Goal: Obtain resource: Download file/media

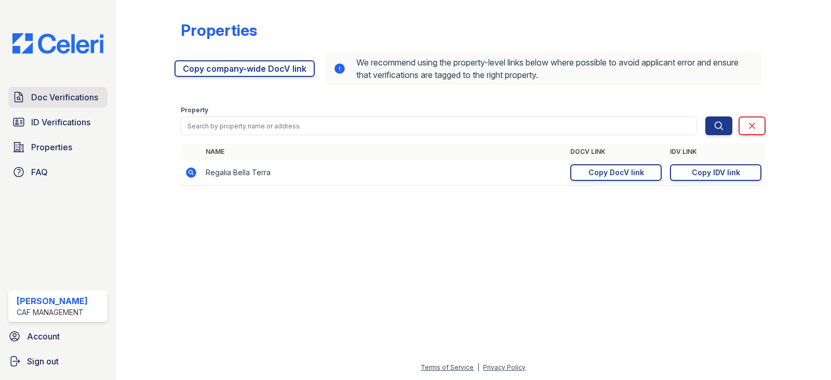
click at [43, 100] on span "Doc Verifications" at bounding box center [64, 97] width 67 height 12
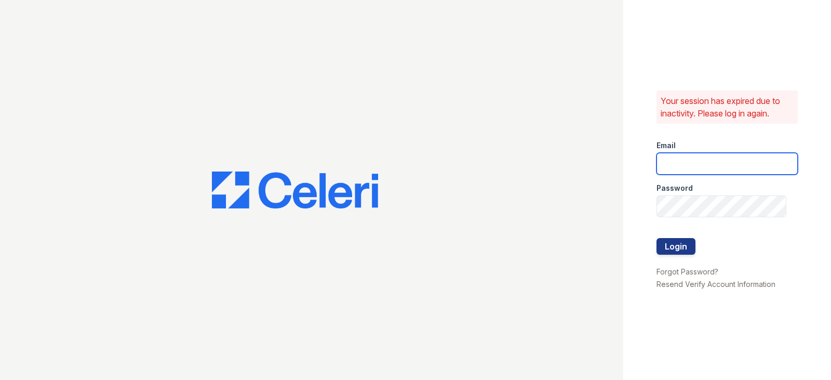
type input "[EMAIL_ADDRESS][DOMAIN_NAME]"
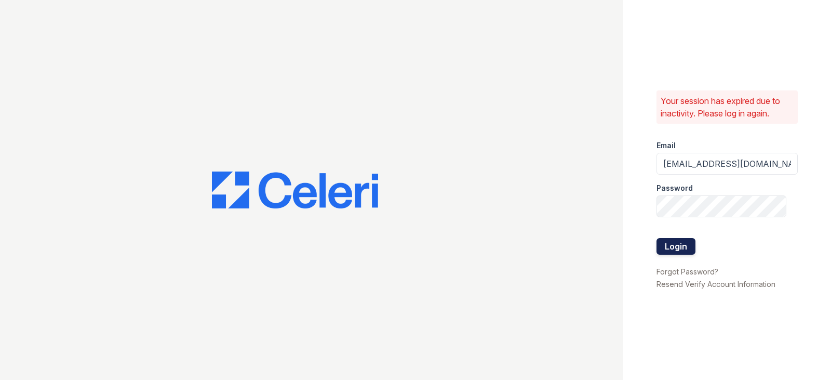
click at [687, 243] on button "Login" at bounding box center [676, 246] width 39 height 17
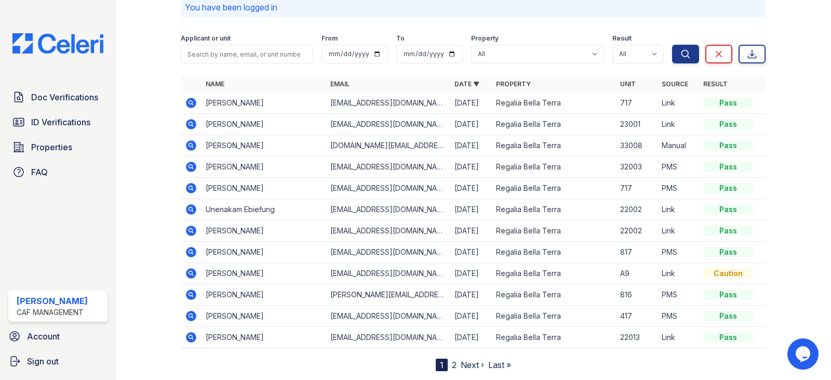
scroll to position [25, 0]
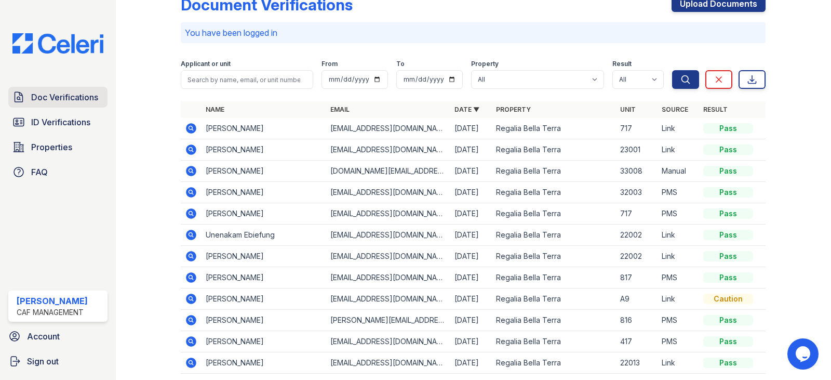
click at [65, 96] on span "Doc Verifications" at bounding box center [64, 97] width 67 height 12
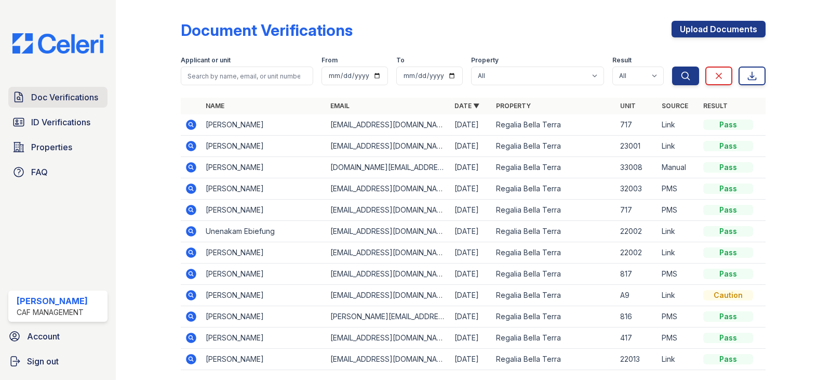
click at [43, 101] on span "Doc Verifications" at bounding box center [64, 97] width 67 height 12
click at [44, 147] on span "Properties" at bounding box center [51, 147] width 41 height 12
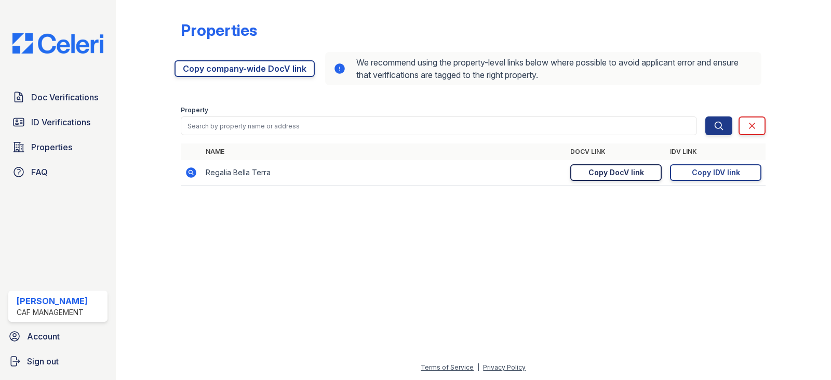
click at [622, 165] on link "Copy DocV link Copy link" at bounding box center [616, 172] width 91 height 17
click at [79, 96] on span "Doc Verifications" at bounding box center [64, 97] width 67 height 12
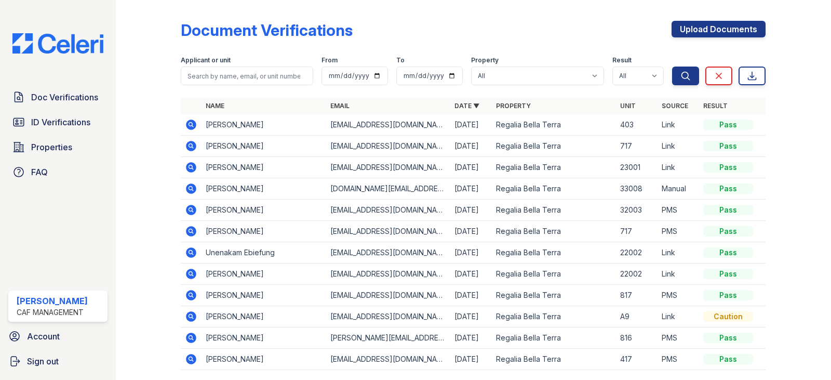
click at [193, 127] on icon at bounding box center [192, 125] width 10 height 10
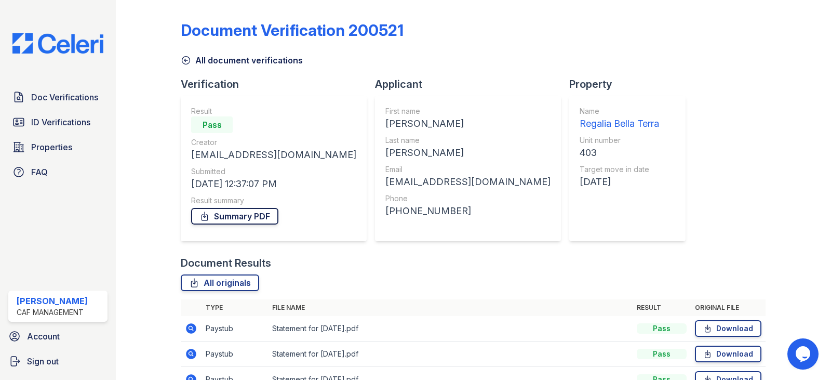
click at [247, 218] on link "Summary PDF" at bounding box center [234, 216] width 87 height 17
click at [234, 283] on link "All originals" at bounding box center [220, 282] width 78 height 17
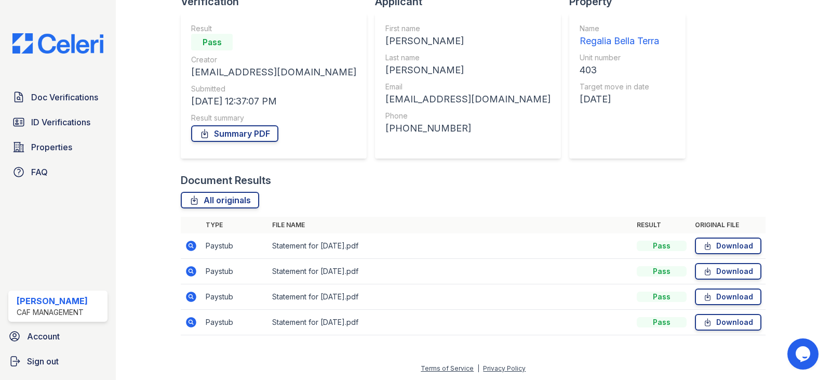
scroll to position [84, 0]
click at [188, 241] on table "Type File name Result Original file Paystub Statement for Aug 15, 2025.pdf Pass…" at bounding box center [473, 275] width 585 height 118
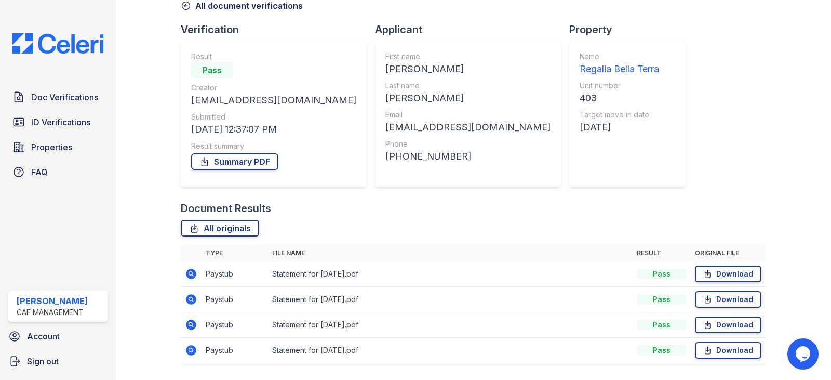
scroll to position [32, 0]
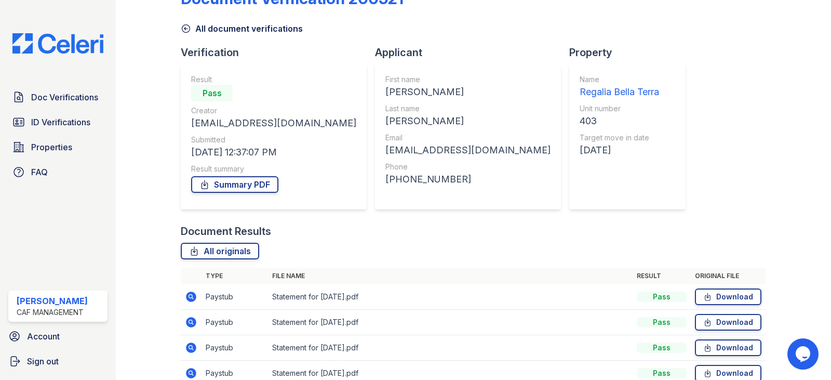
click at [178, 295] on div at bounding box center [156, 184] width 49 height 424
click at [194, 295] on icon at bounding box center [192, 296] width 10 height 10
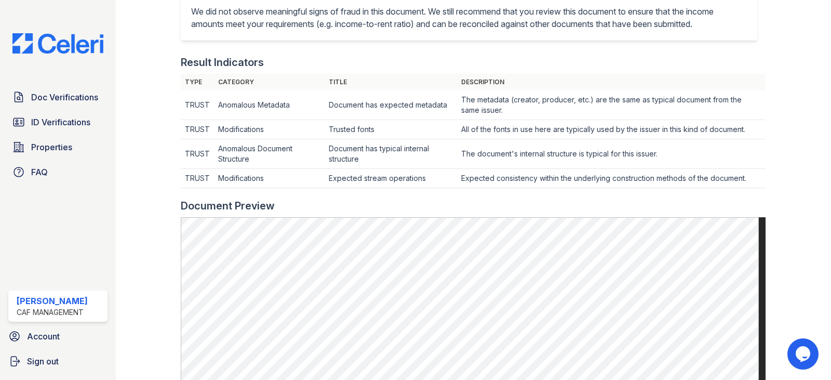
scroll to position [208, 0]
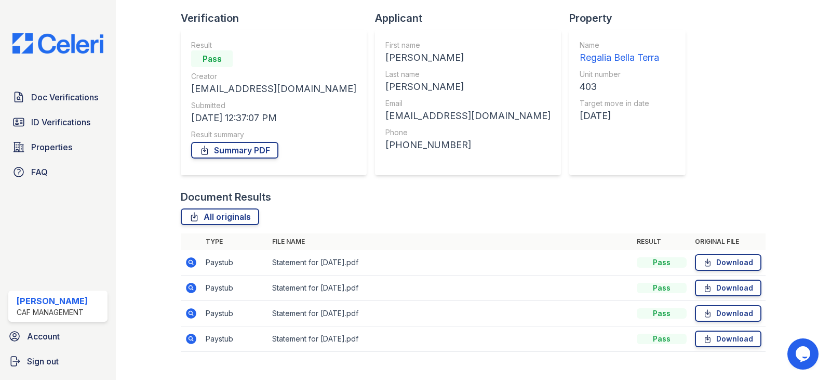
scroll to position [84, 0]
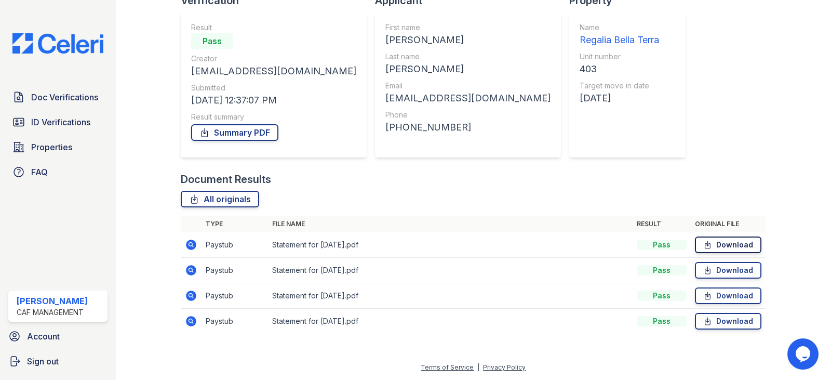
click at [723, 242] on link "Download" at bounding box center [728, 244] width 67 height 17
click at [721, 267] on link "Download" at bounding box center [728, 270] width 67 height 17
click at [728, 263] on link "Download" at bounding box center [728, 270] width 67 height 17
click at [712, 298] on link "Download" at bounding box center [728, 295] width 67 height 17
click at [824, 372] on div at bounding box center [824, 372] width 0 height 0
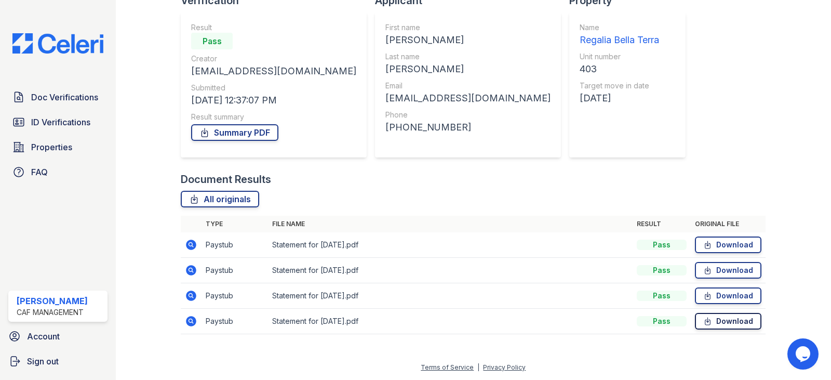
click at [722, 326] on link "Download" at bounding box center [728, 321] width 67 height 17
click at [36, 101] on span "Doc Verifications" at bounding box center [64, 97] width 67 height 12
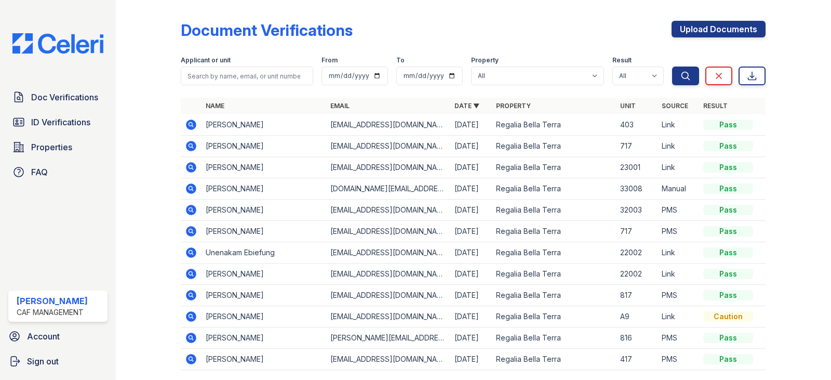
click at [191, 230] on icon at bounding box center [191, 230] width 3 height 3
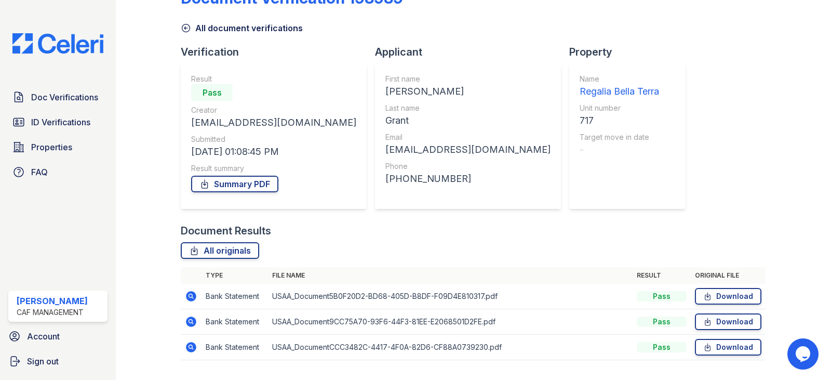
scroll to position [58, 0]
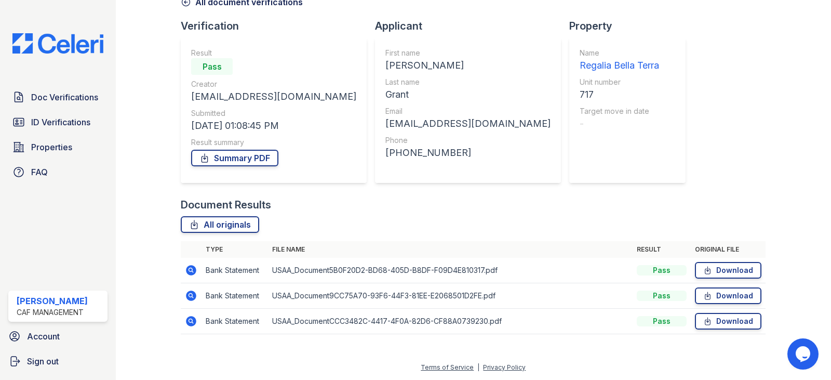
click at [187, 270] on icon at bounding box center [192, 270] width 10 height 10
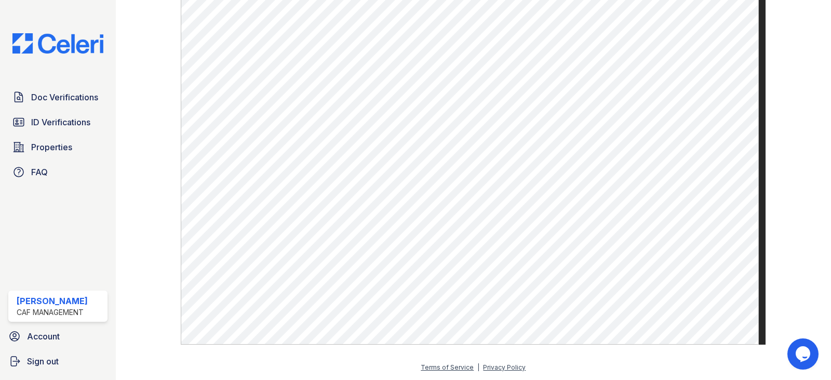
click at [55, 50] on img at bounding box center [58, 43] width 108 height 20
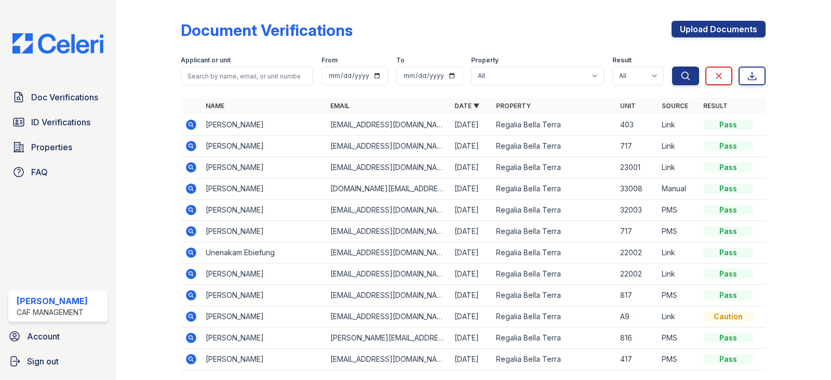
click at [192, 253] on icon at bounding box center [191, 252] width 12 height 12
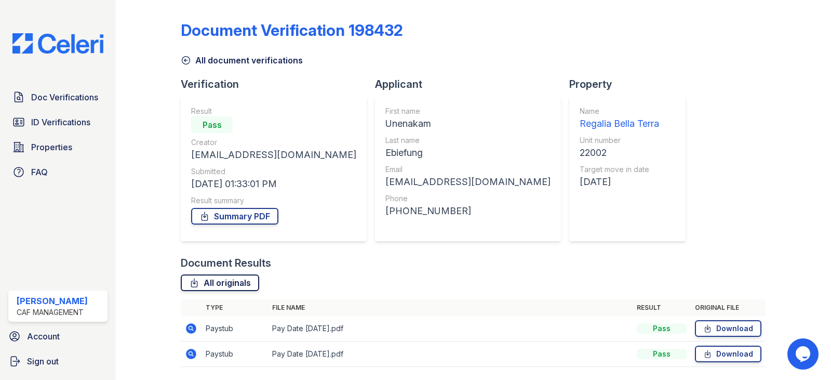
click at [209, 282] on link "All originals" at bounding box center [220, 282] width 78 height 17
click at [236, 215] on link "Summary PDF" at bounding box center [234, 216] width 87 height 17
